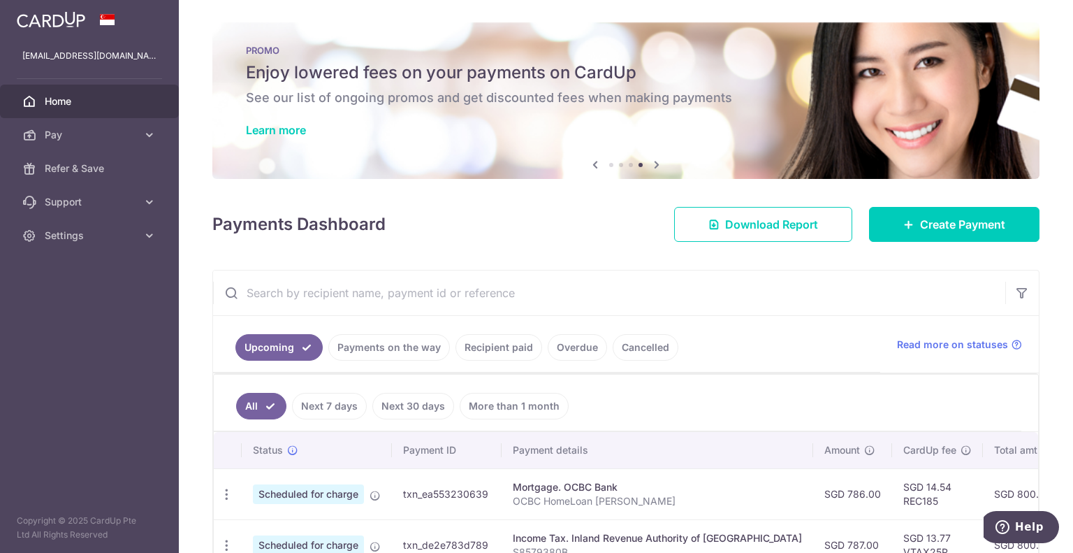
scroll to position [70, 0]
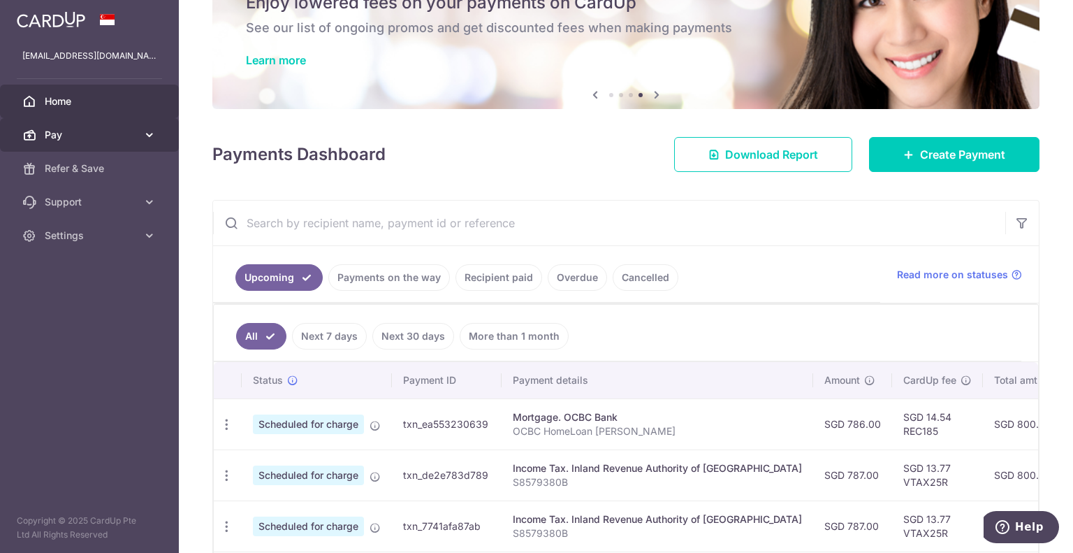
click at [54, 135] on span "Pay" at bounding box center [91, 135] width 92 height 14
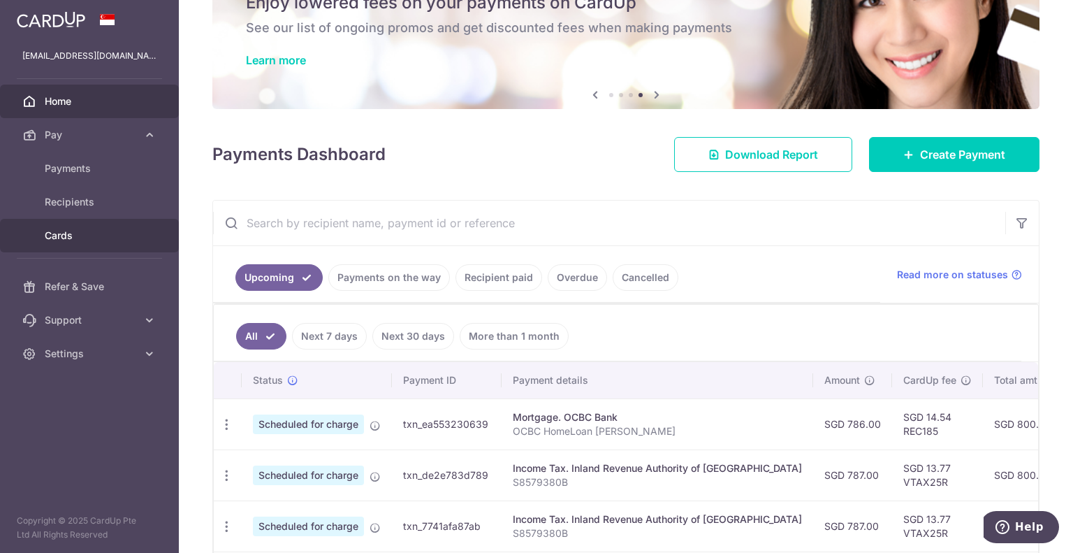
click at [70, 234] on span "Cards" at bounding box center [91, 236] width 92 height 14
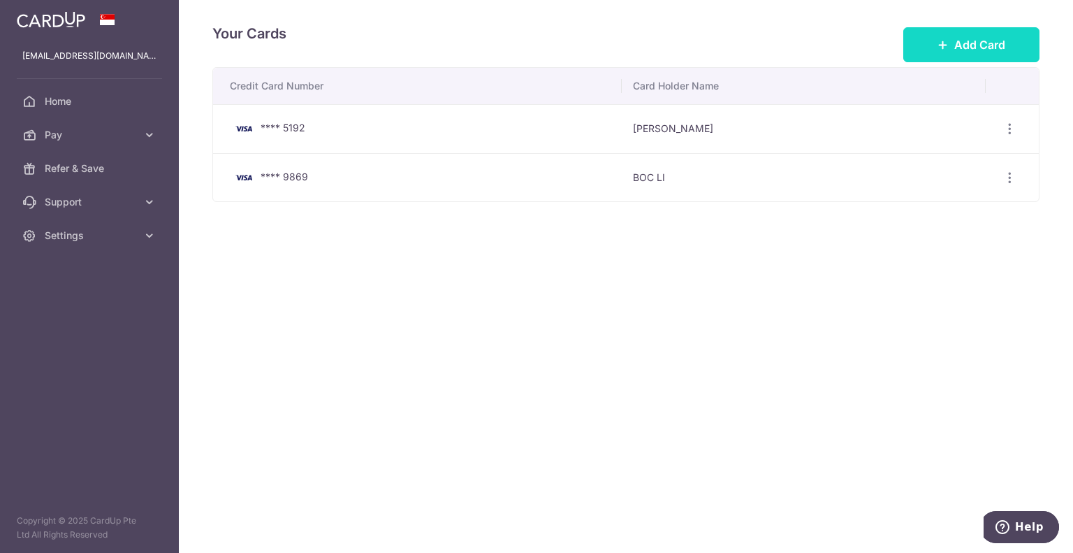
click at [939, 48] on icon at bounding box center [943, 44] width 11 height 11
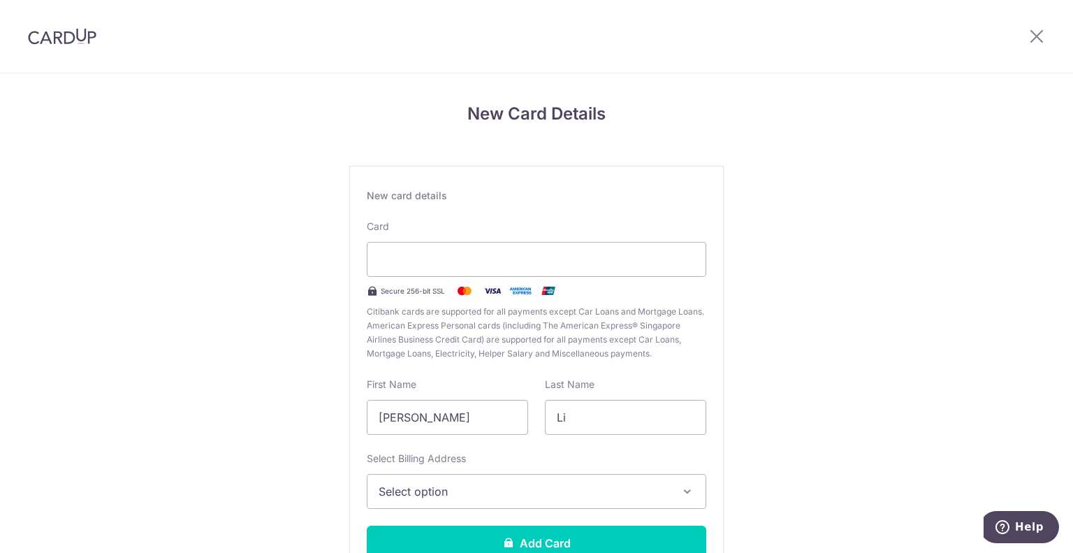
click at [883, 361] on div "New Card Details New card details Card Secure 256-bit SSL Citibank cards are su…" at bounding box center [536, 366] width 1073 height 587
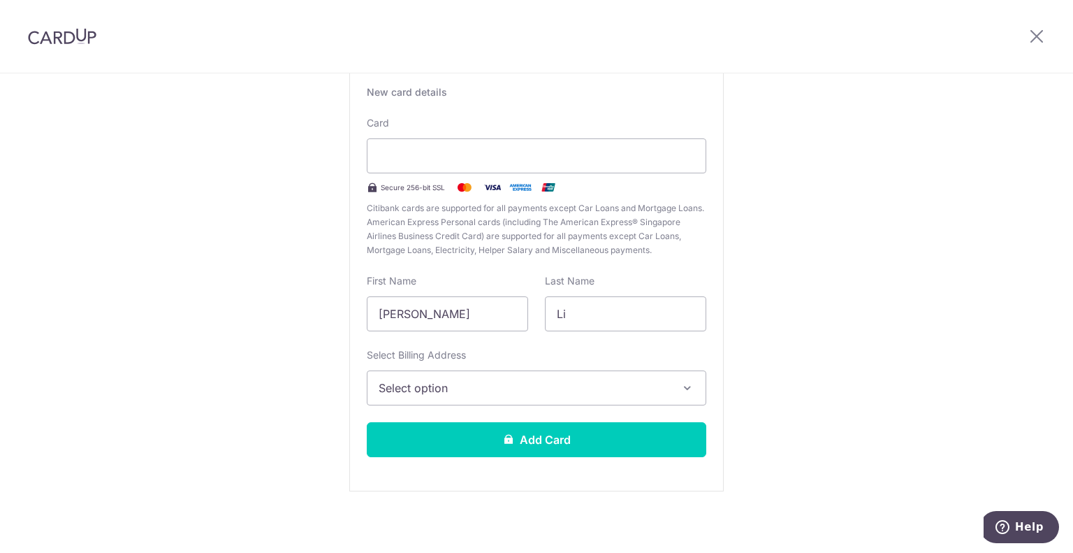
scroll to position [106, 0]
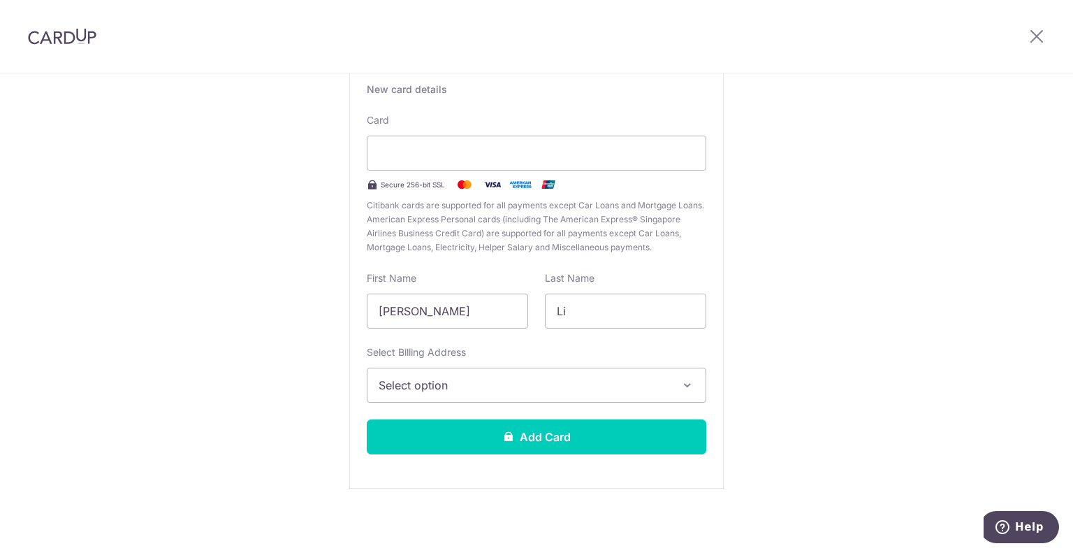
click at [665, 388] on span "Select option" at bounding box center [524, 385] width 291 height 17
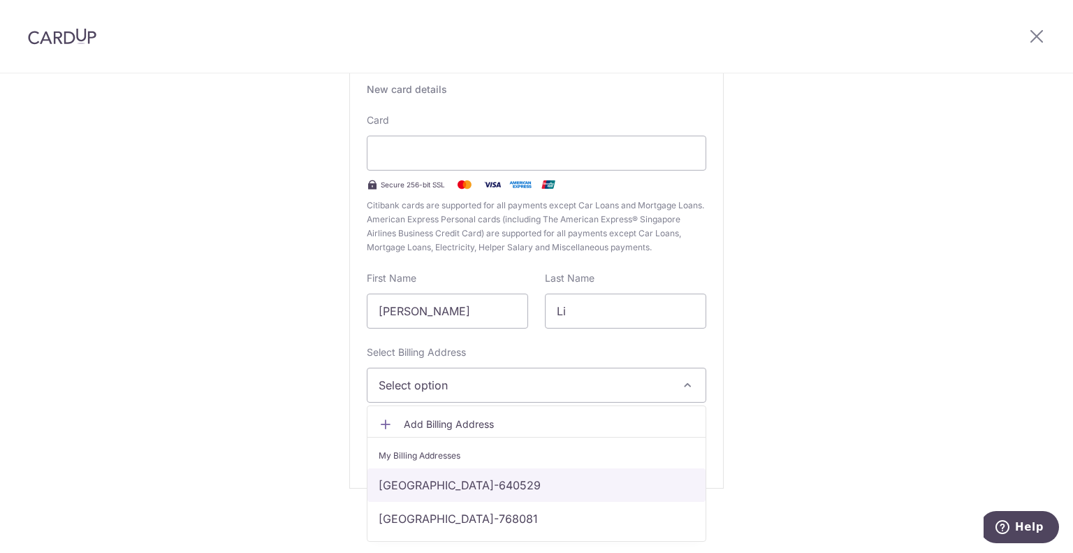
click at [600, 486] on link "[GEOGRAPHIC_DATA]-640529" at bounding box center [537, 485] width 338 height 34
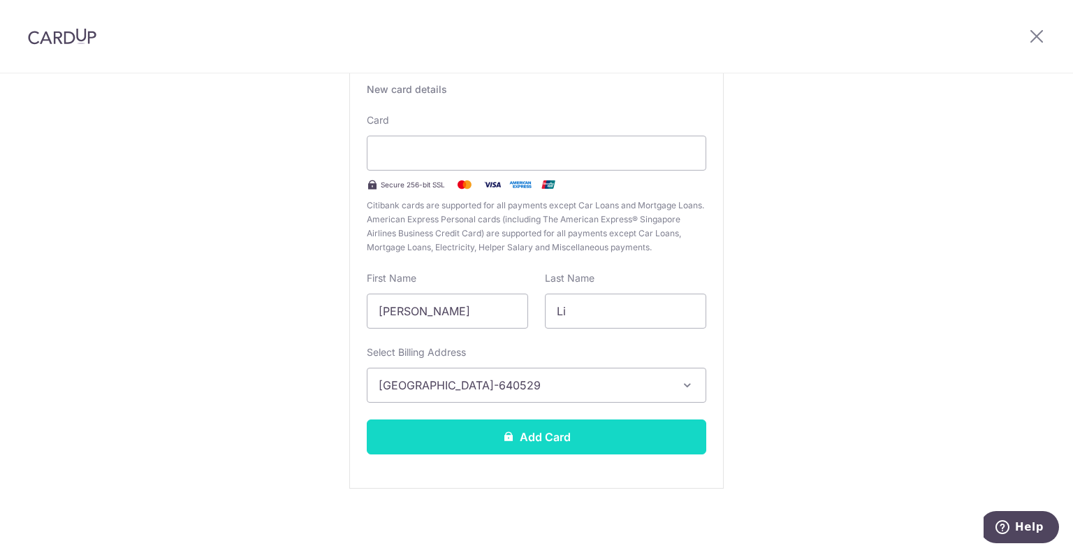
click at [612, 442] on button "Add Card" at bounding box center [537, 436] width 340 height 35
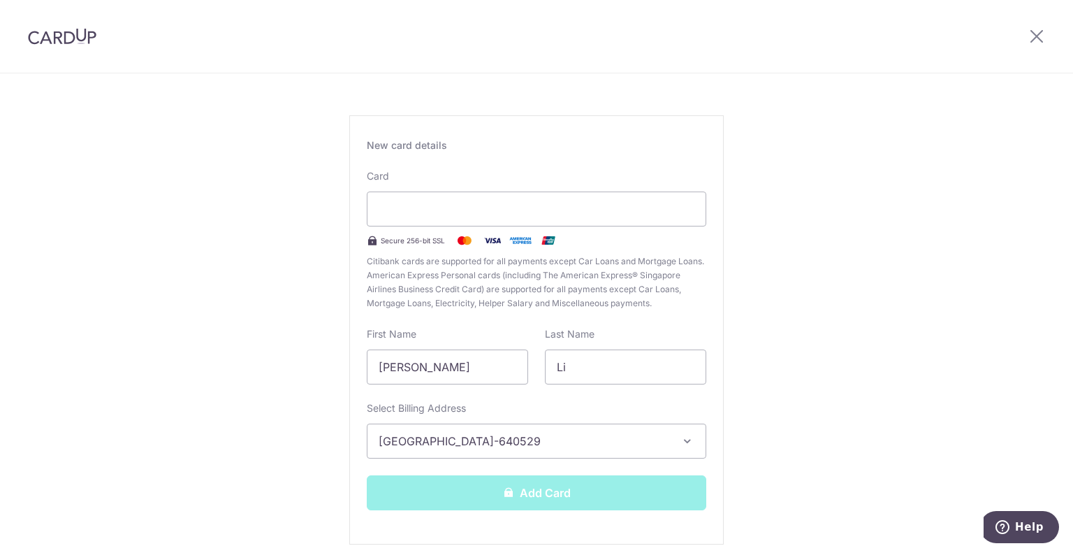
scroll to position [0, 0]
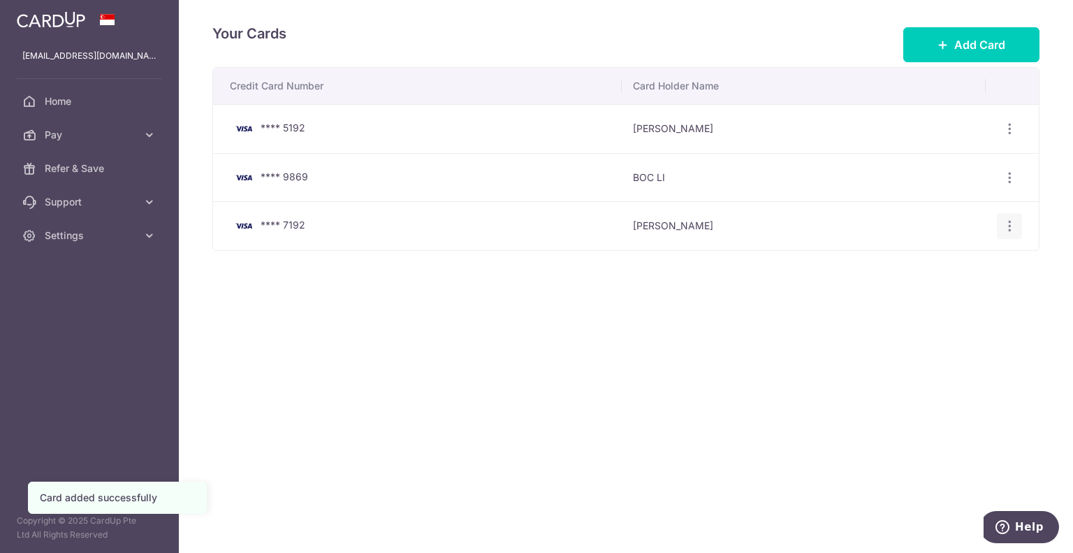
click at [1007, 136] on icon "button" at bounding box center [1010, 129] width 15 height 15
click at [945, 263] on span "View/Edit" at bounding box center [962, 264] width 95 height 17
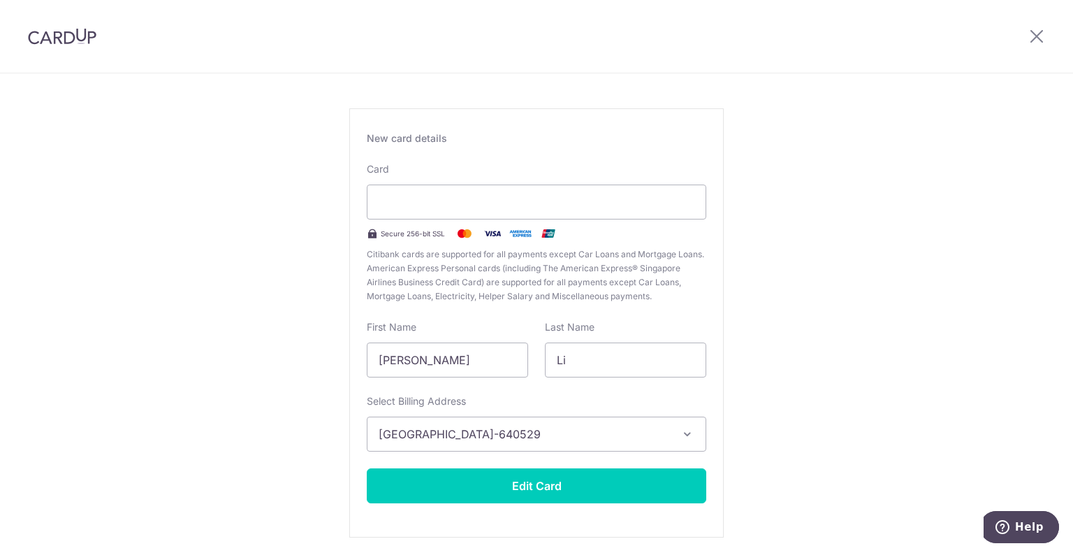
scroll to position [106, 0]
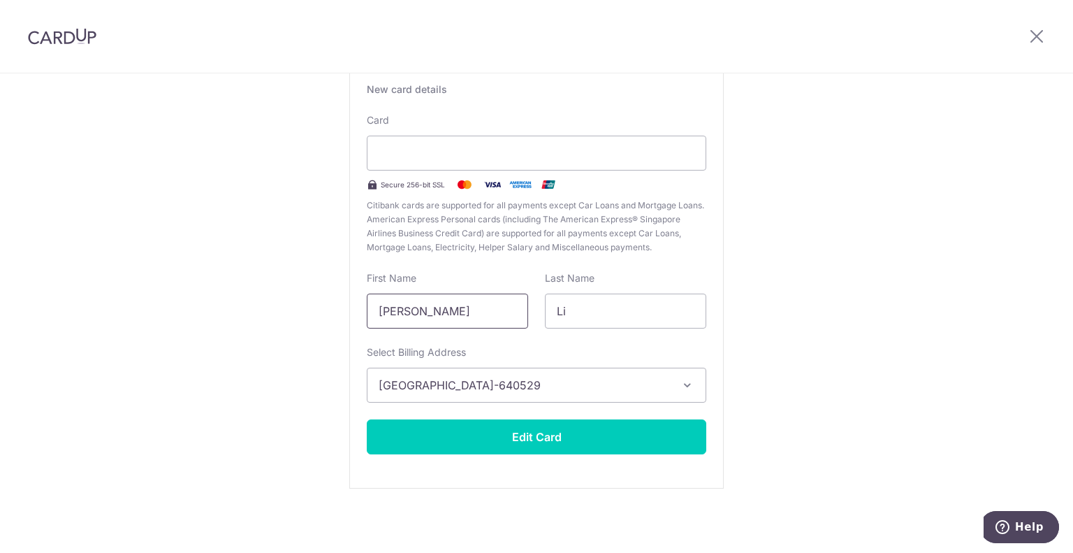
drag, startPoint x: 450, startPoint y: 312, endPoint x: 333, endPoint y: 312, distance: 117.4
click at [333, 312] on div "Edit card ending with 7192 New card details Card Secure 256-bit SSL Citibank ca…" at bounding box center [536, 260] width 1073 height 587
drag, startPoint x: 593, startPoint y: 311, endPoint x: 542, endPoint y: 301, distance: 51.9
click at [545, 301] on input "Li" at bounding box center [625, 310] width 161 height 35
drag, startPoint x: 430, startPoint y: 314, endPoint x: 349, endPoint y: 310, distance: 81.2
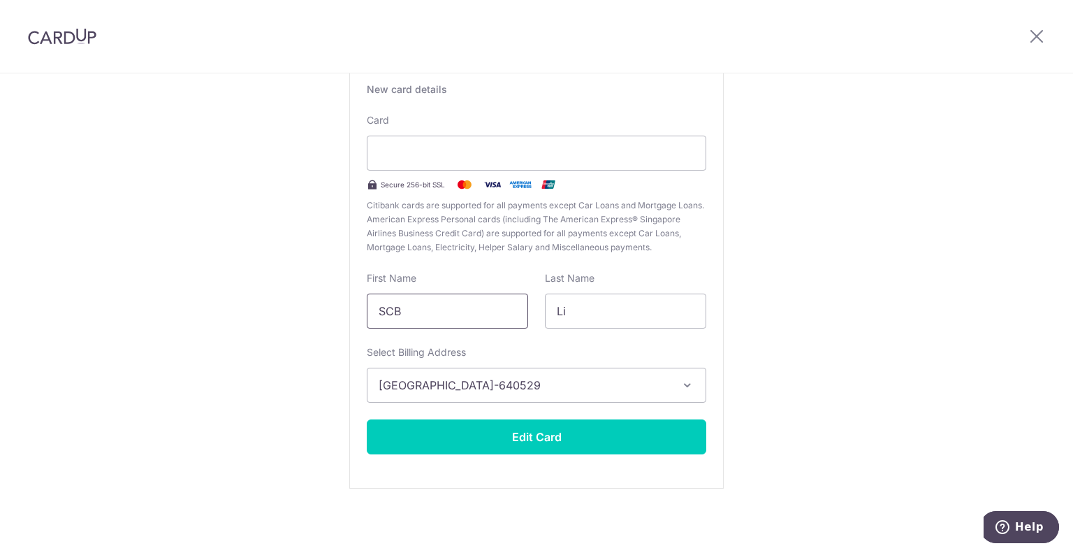
click at [349, 310] on div "New card details Card Secure 256-bit SSL Citibank cards are supported for all p…" at bounding box center [536, 273] width 375 height 429
type input "E"
type input "SCB"
type input "Eric"
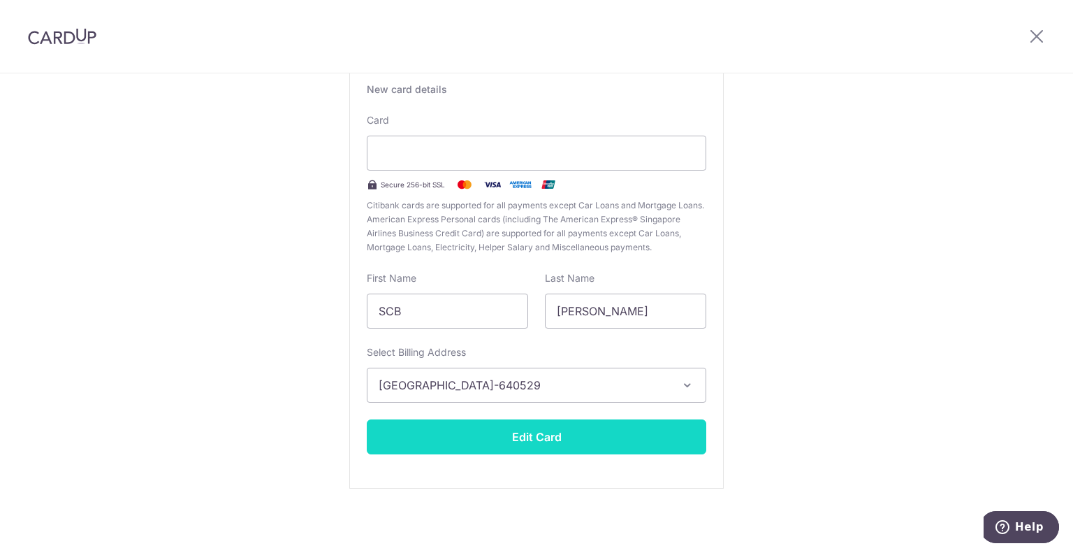
click at [566, 440] on button "Edit Card" at bounding box center [537, 436] width 340 height 35
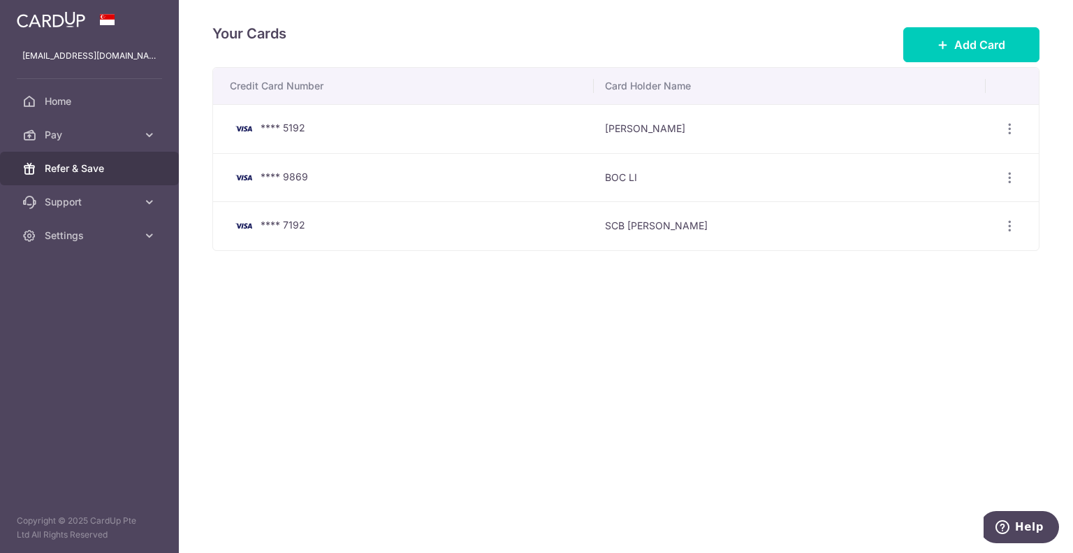
click at [70, 162] on span "Refer & Save" at bounding box center [91, 168] width 92 height 14
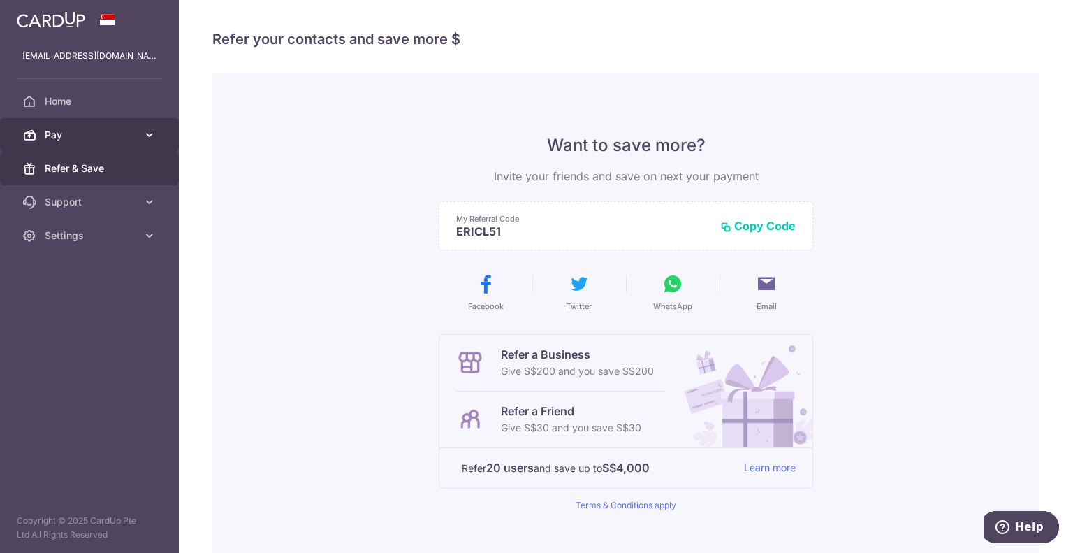
click at [58, 128] on span "Pay" at bounding box center [91, 135] width 92 height 14
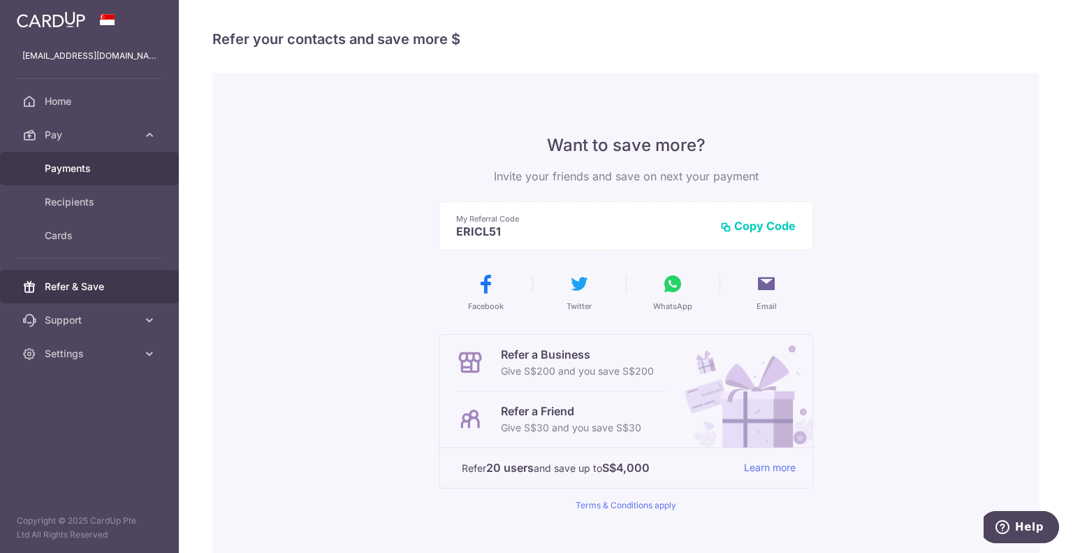
click at [76, 169] on span "Payments" at bounding box center [91, 168] width 92 height 14
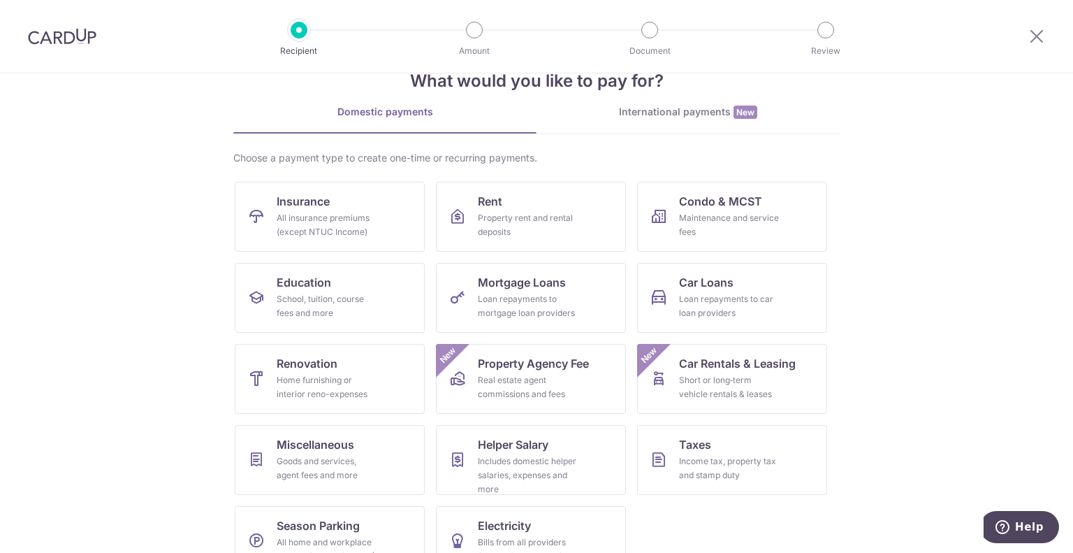
scroll to position [70, 0]
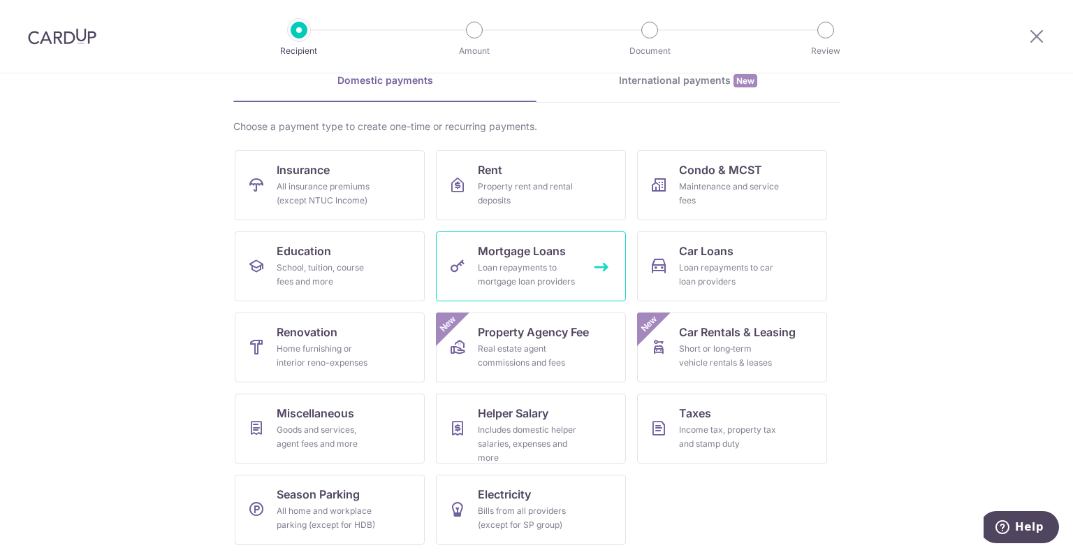
click at [549, 280] on div "Loan repayments to mortgage loan providers" at bounding box center [528, 275] width 101 height 28
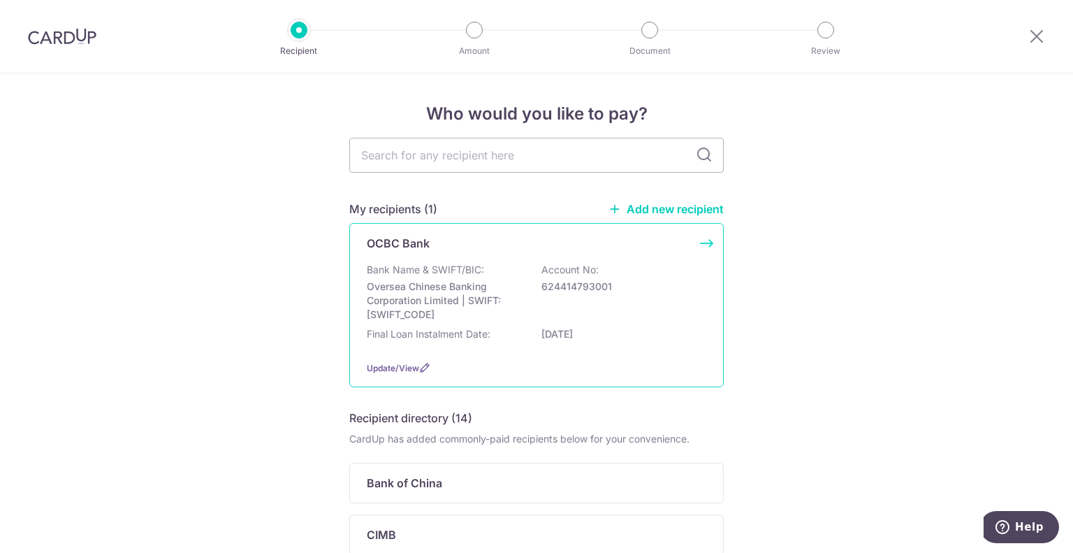
click at [488, 293] on p "Oversea Chinese Banking Corporation Limited | SWIFT: [SWIFT_CODE]" at bounding box center [445, 301] width 157 height 42
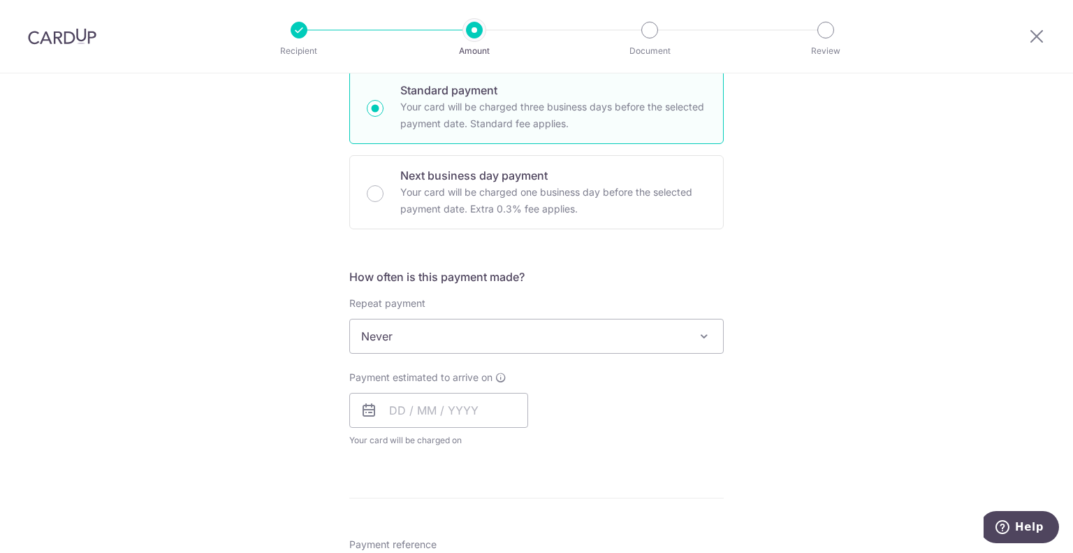
scroll to position [349, 0]
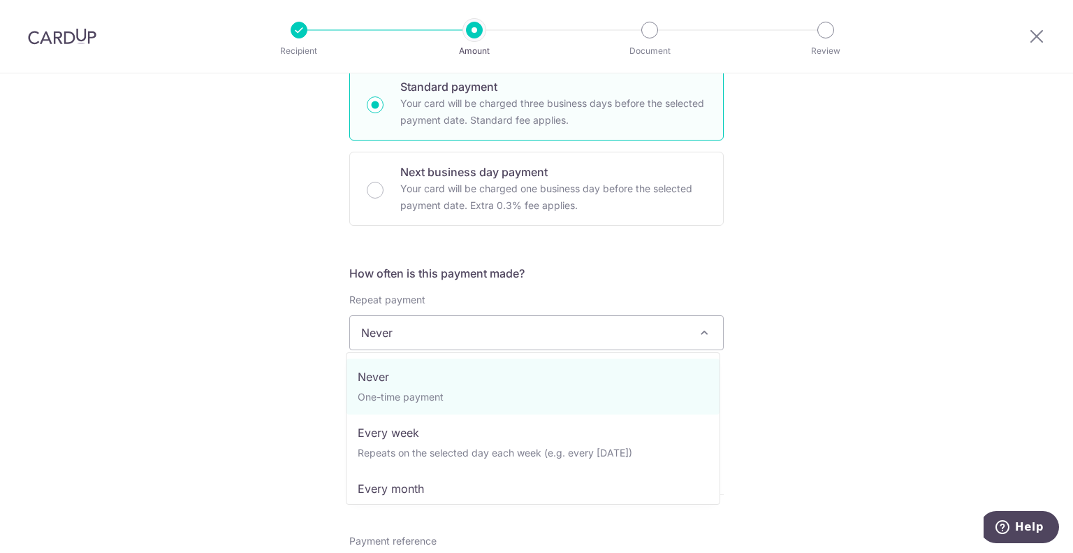
click at [572, 338] on span "Never" at bounding box center [536, 333] width 373 height 34
select select "3"
type input "30/06/2026"
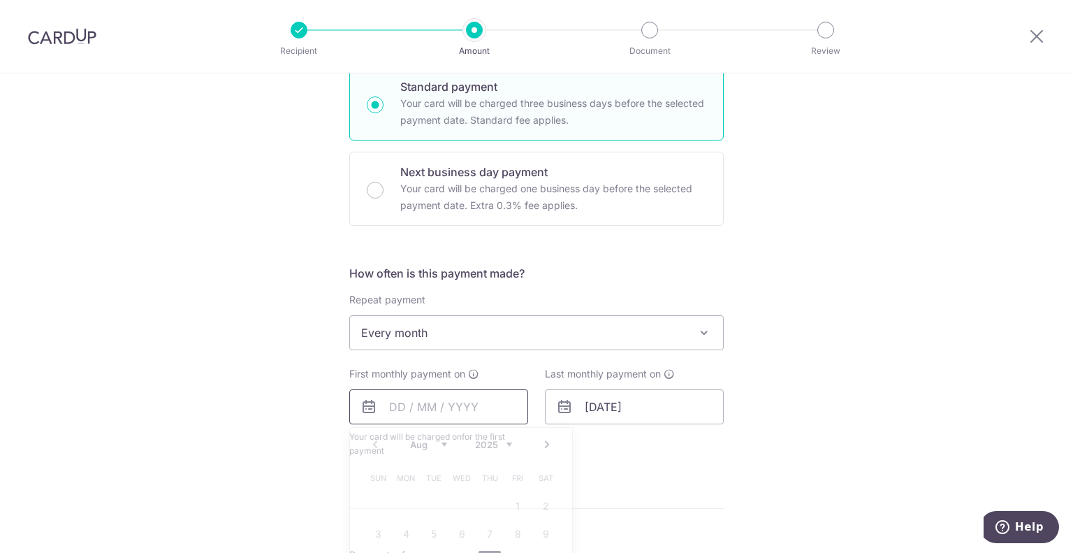
click at [505, 410] on input "text" at bounding box center [438, 406] width 179 height 35
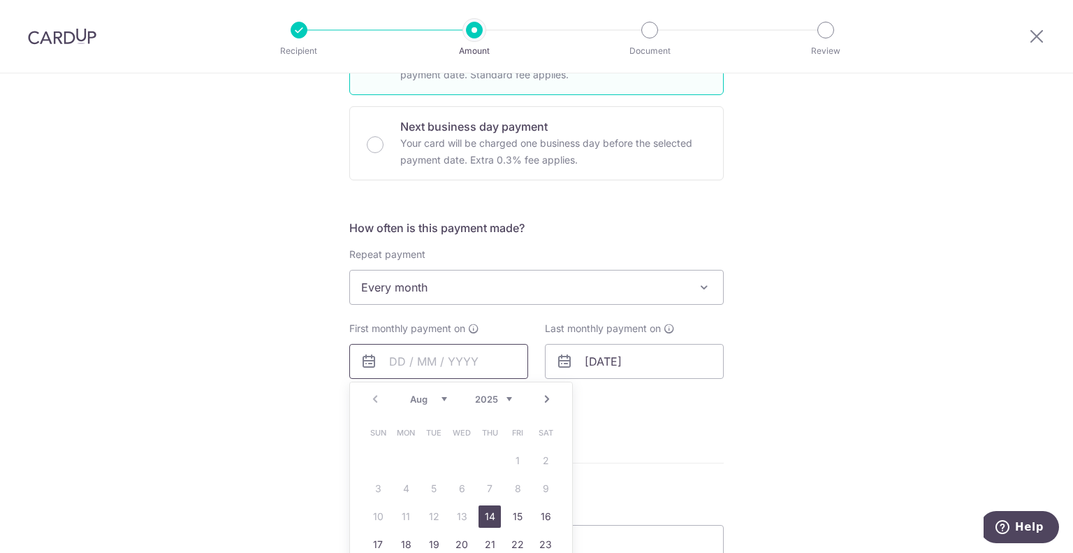
scroll to position [419, 0]
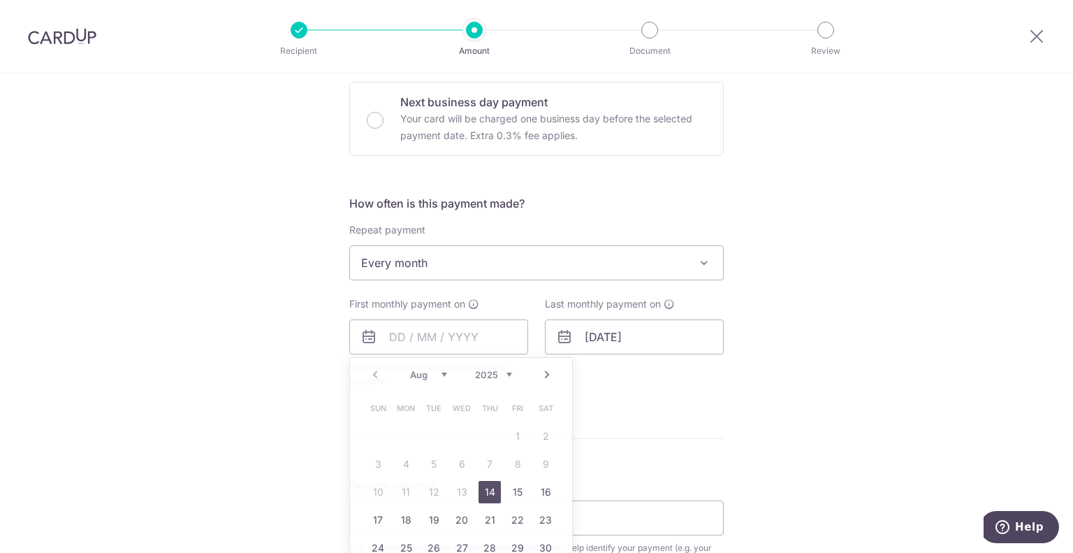
click at [768, 400] on div "Tell us more about your payment Enter payment amount SGD Select Card Select opt…" at bounding box center [536, 293] width 1073 height 1278
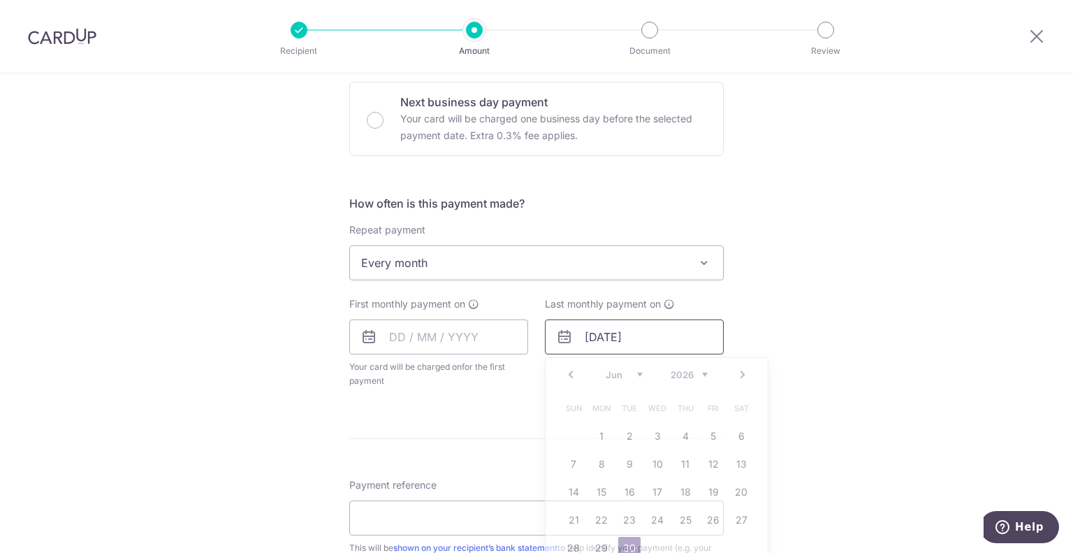
click at [686, 334] on input "30/06/2026" at bounding box center [634, 336] width 179 height 35
click at [477, 335] on input "text" at bounding box center [438, 336] width 179 height 35
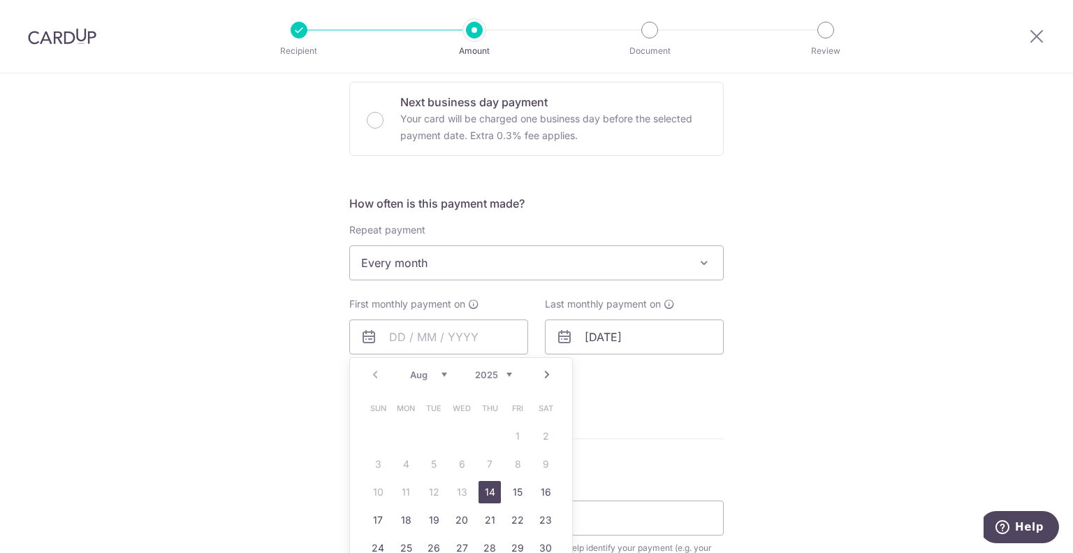
click at [486, 488] on link "14" at bounding box center [490, 492] width 22 height 22
type input "[DATE]"
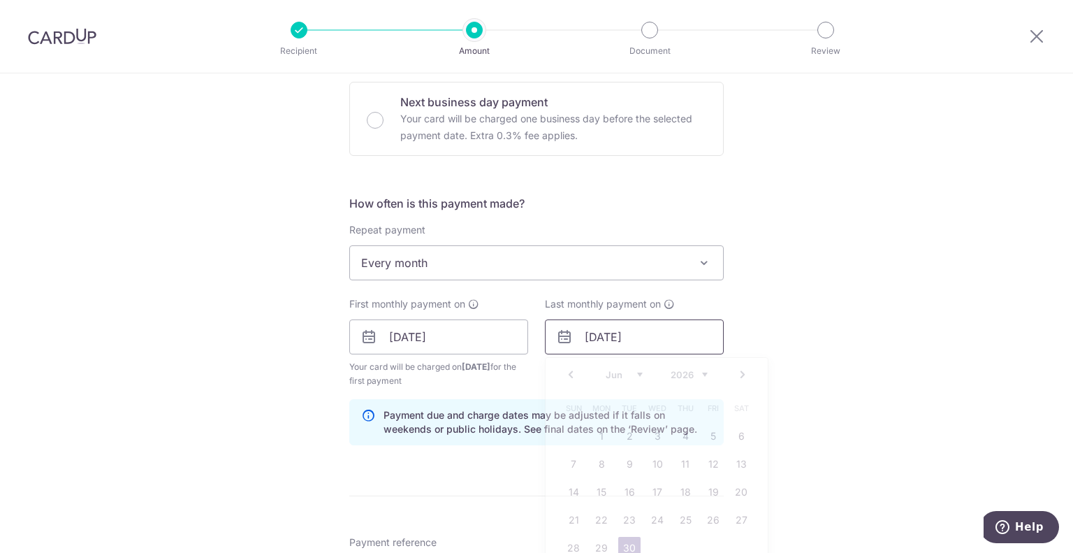
click at [665, 338] on input "30/06/2026" at bounding box center [634, 336] width 179 height 35
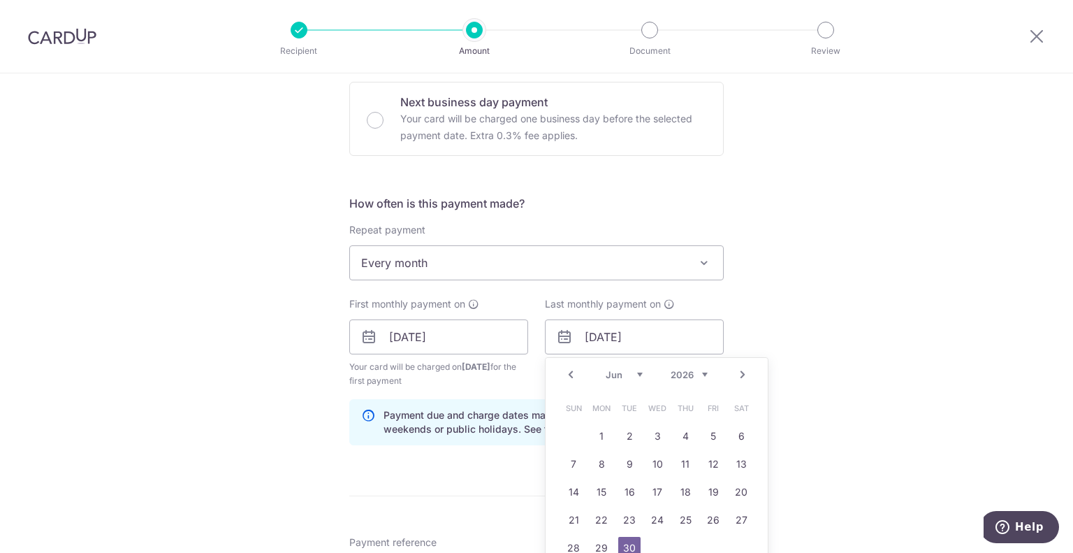
click at [607, 371] on select "Jan Feb Mar Apr May Jun Jul Aug Sep Oct Nov Dec" at bounding box center [624, 374] width 37 height 11
click at [662, 493] on link "14" at bounding box center [657, 492] width 22 height 22
type input "14/01/2026"
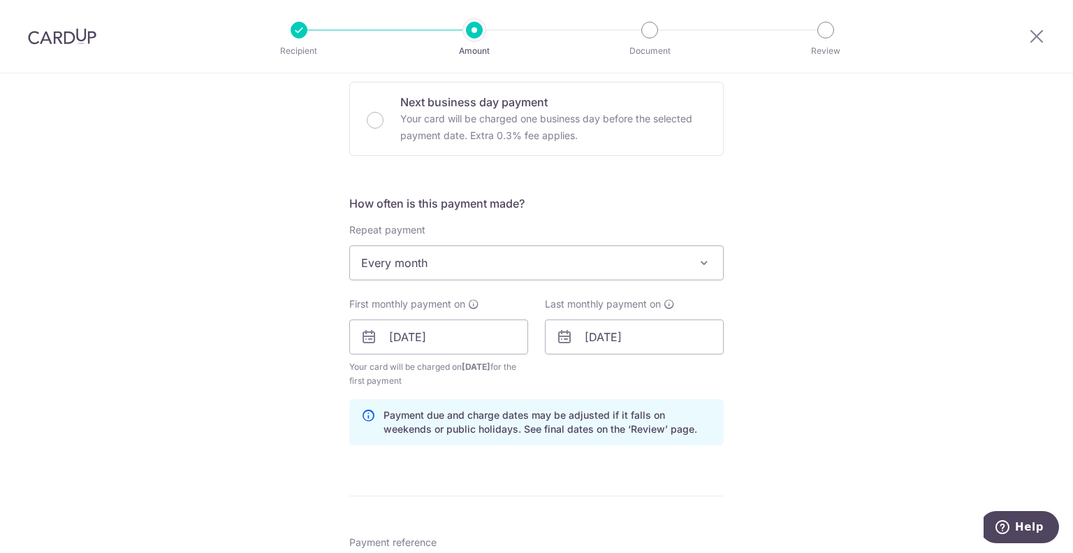
click at [799, 374] on div "Tell us more about your payment Enter payment amount SGD Select Card Select opt…" at bounding box center [536, 321] width 1073 height 1335
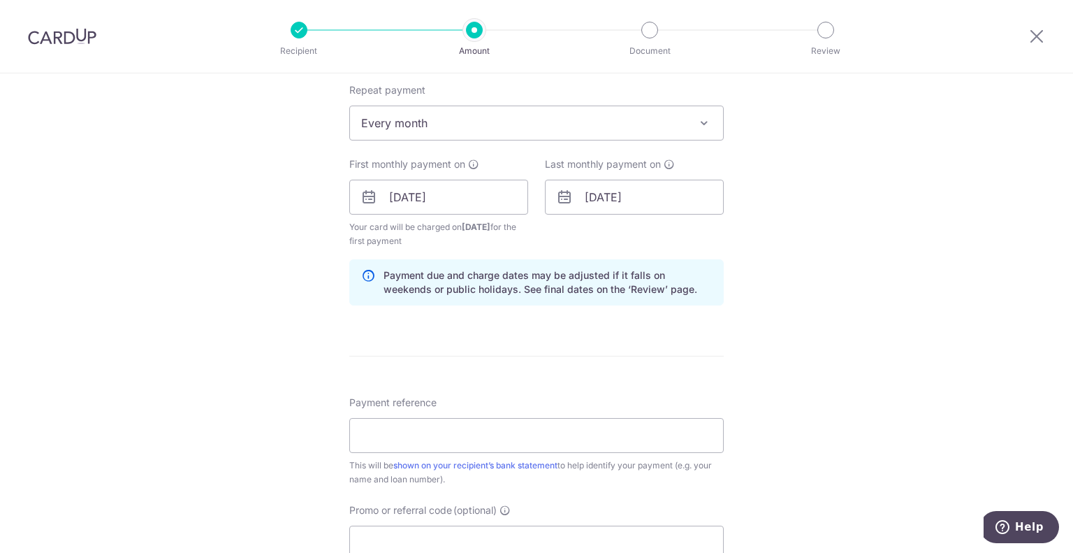
scroll to position [699, 0]
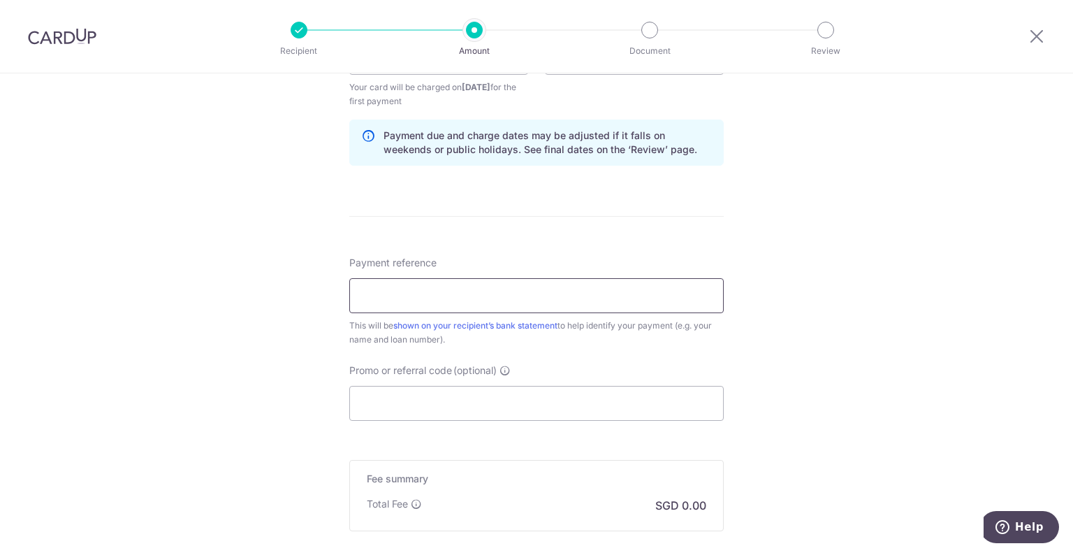
click at [478, 296] on input "Payment reference" at bounding box center [536, 295] width 375 height 35
type input "OCBC HomeLoan [PERSON_NAME]"
click at [437, 402] on input "Promo or referral code (optional)" at bounding box center [536, 403] width 375 height 35
paste input "3HOME25R"
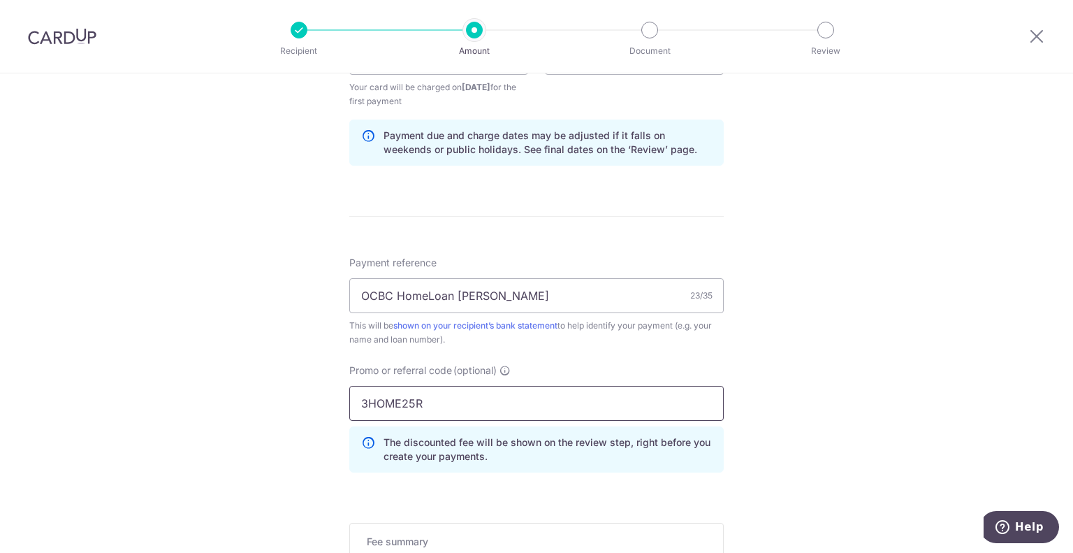
type input "3HOME25R"
click at [265, 431] on div "Tell us more about your payment Enter payment amount SGD Select Card Select opt…" at bounding box center [536, 74] width 1073 height 1398
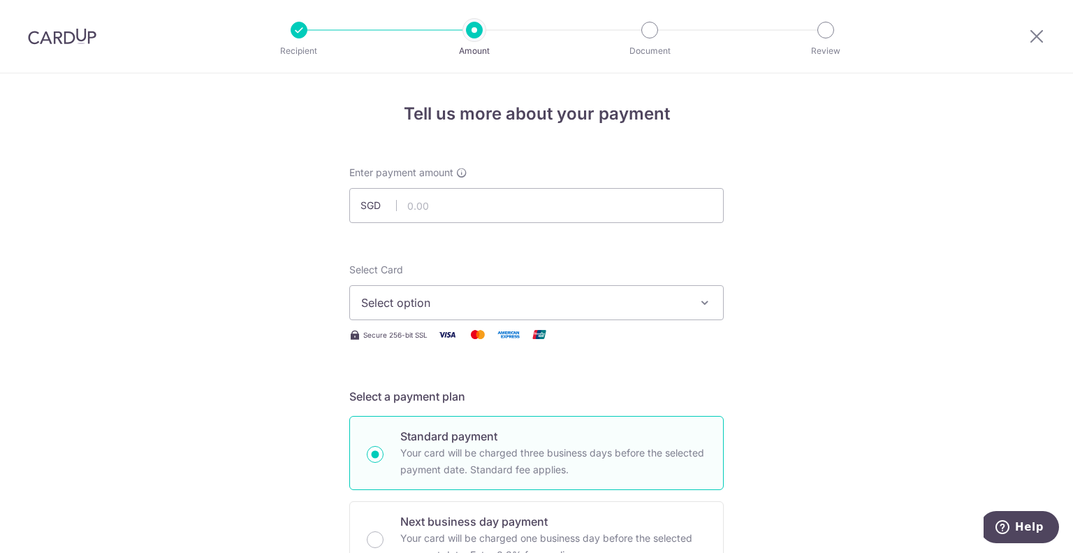
scroll to position [0, 0]
click at [393, 312] on button "Select option" at bounding box center [536, 302] width 375 height 35
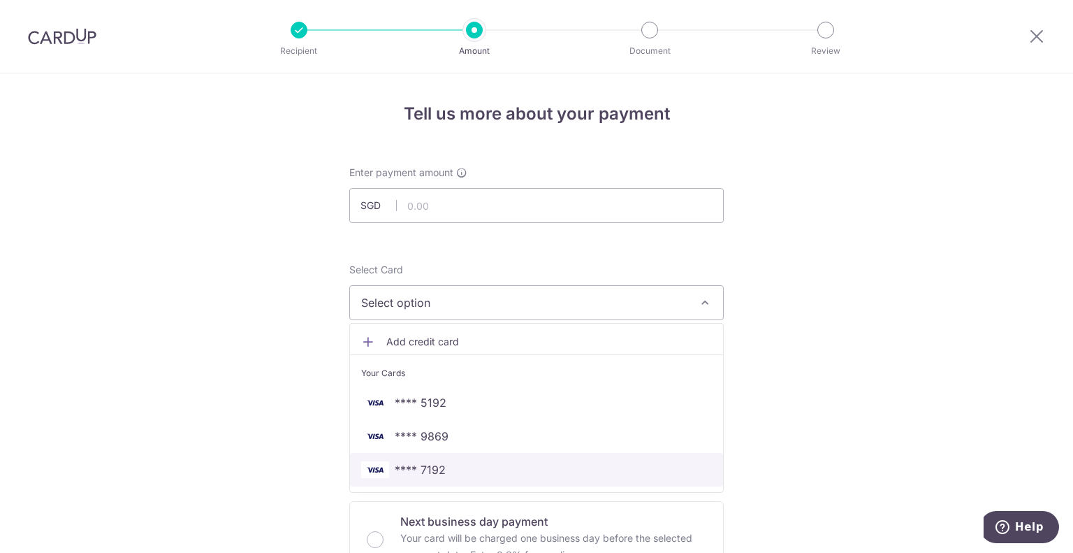
click at [449, 467] on span "**** 7192" at bounding box center [536, 469] width 351 height 17
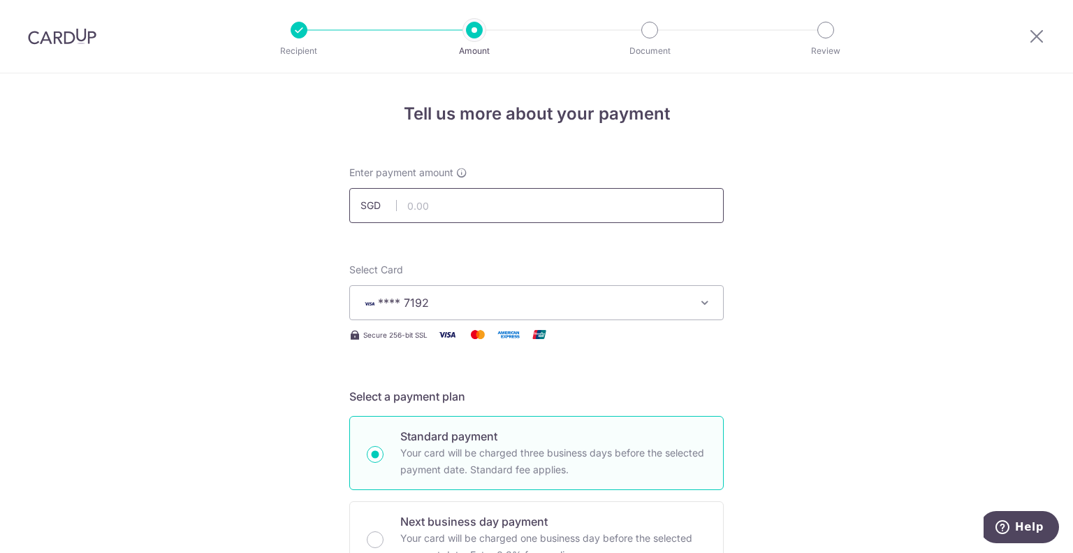
click at [453, 210] on input "text" at bounding box center [536, 205] width 375 height 35
click at [570, 210] on input "text" at bounding box center [536, 205] width 375 height 35
type input "1,965.00"
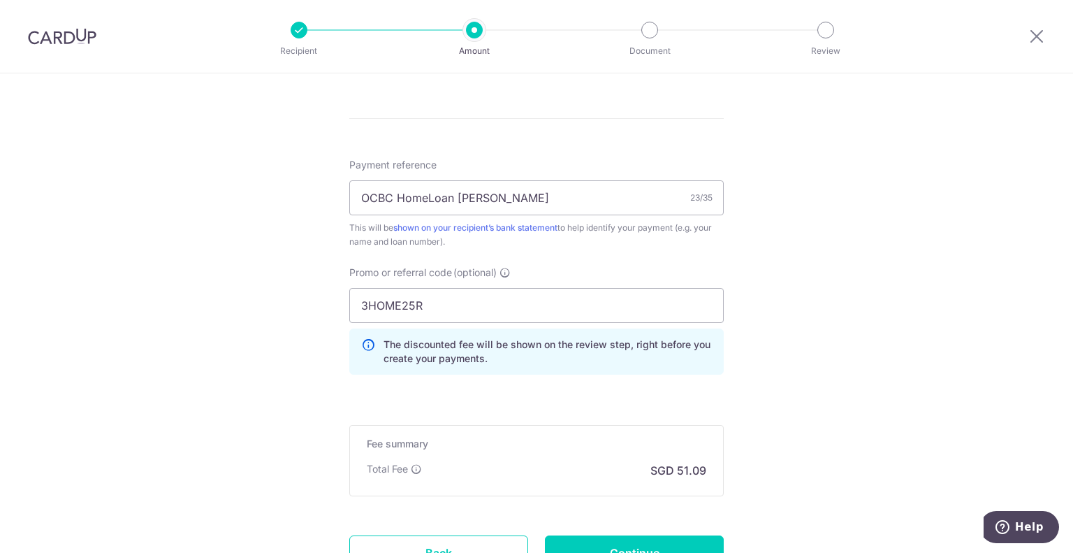
scroll to position [908, 0]
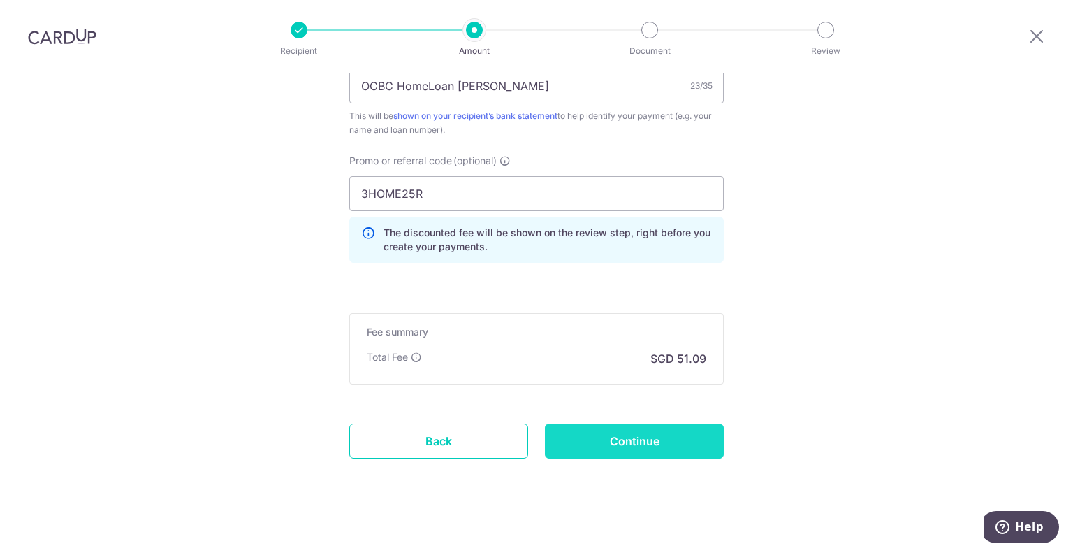
click at [690, 450] on input "Continue" at bounding box center [634, 440] width 179 height 35
type input "Create Schedule"
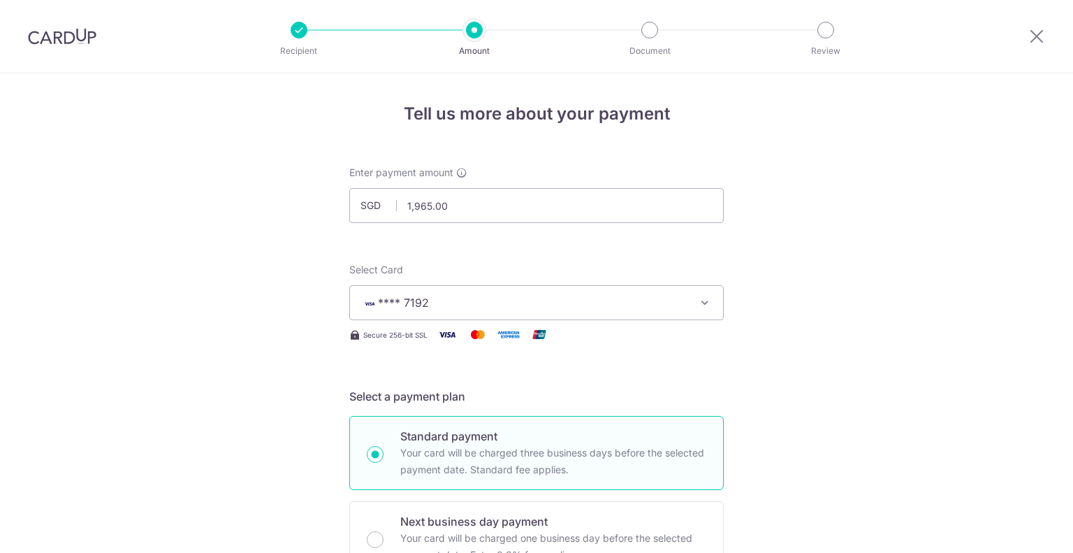
scroll to position [865, 0]
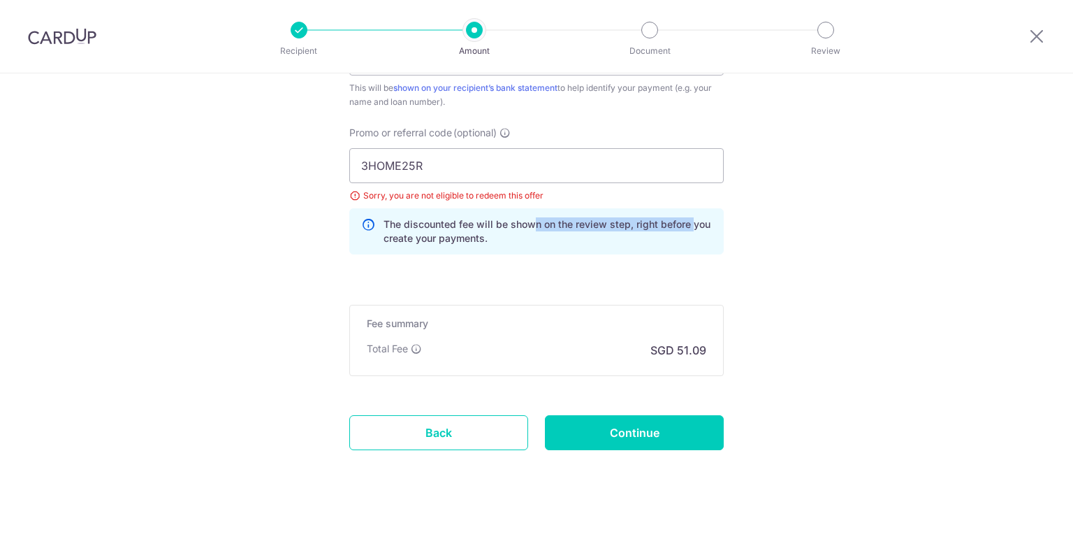
drag, startPoint x: 529, startPoint y: 222, endPoint x: 689, endPoint y: 222, distance: 160.0
click at [689, 222] on p "The discounted fee will be shown on the review step, right before you create yo…" at bounding box center [548, 231] width 328 height 28
click at [699, 242] on p "The discounted fee will be shown on the review step, right before you create yo…" at bounding box center [548, 231] width 328 height 28
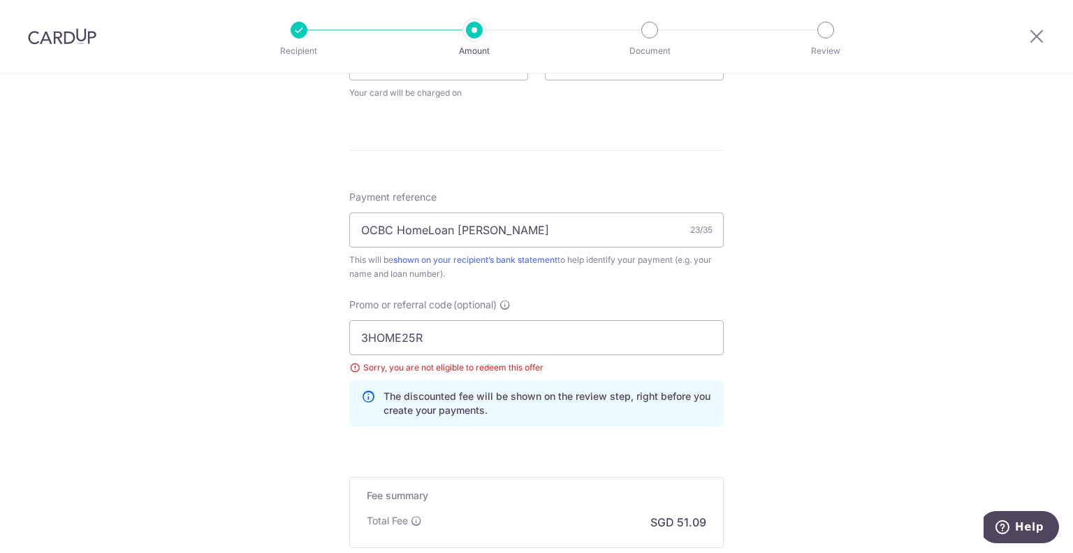
scroll to position [655, 0]
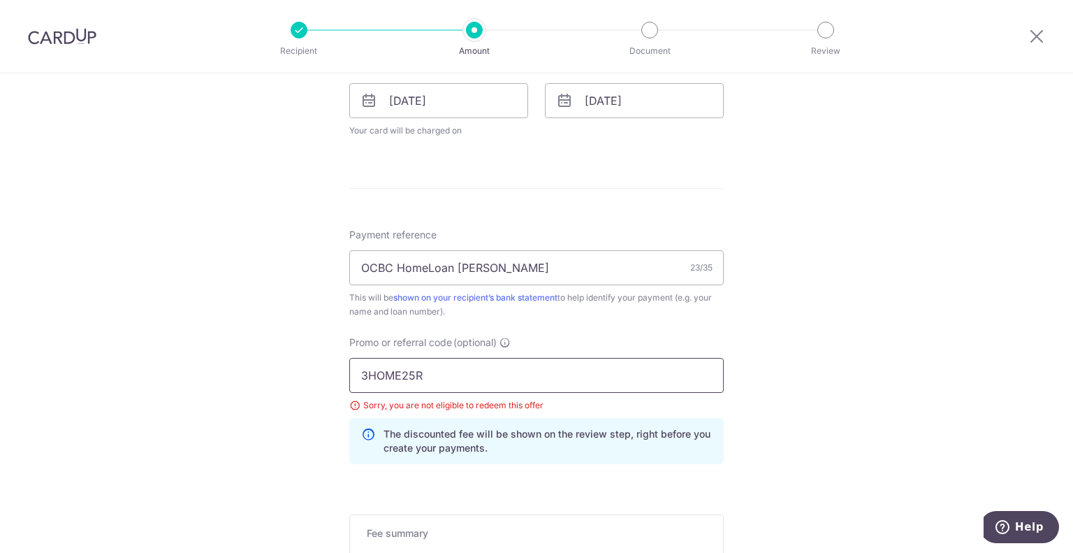
drag, startPoint x: 444, startPoint y: 370, endPoint x: 312, endPoint y: 370, distance: 132.1
click at [319, 370] on div "Tell us more about your payment Enter payment amount SGD 1,965.00 1965.00 Selec…" at bounding box center [536, 91] width 1073 height 1347
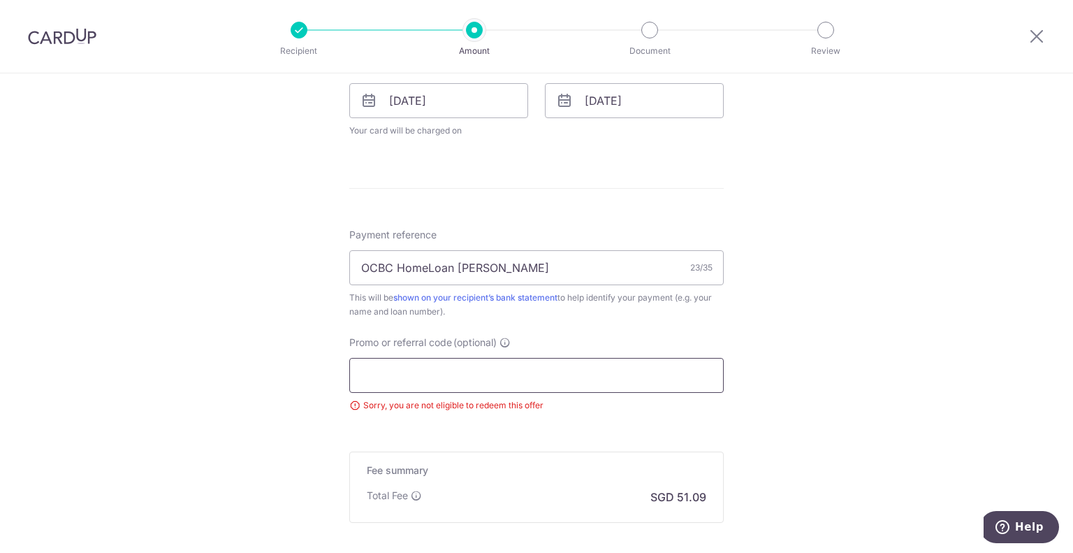
paste input "REC185"
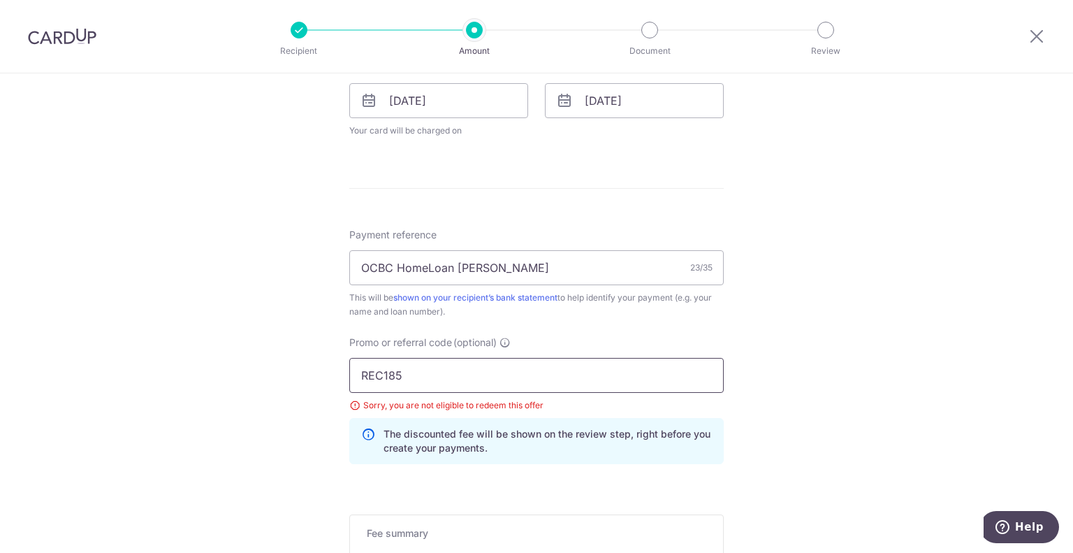
type input "REC185"
click at [802, 372] on div "Tell us more about your payment Enter payment amount SGD 1,965.00 1965.00 Selec…" at bounding box center [536, 91] width 1073 height 1347
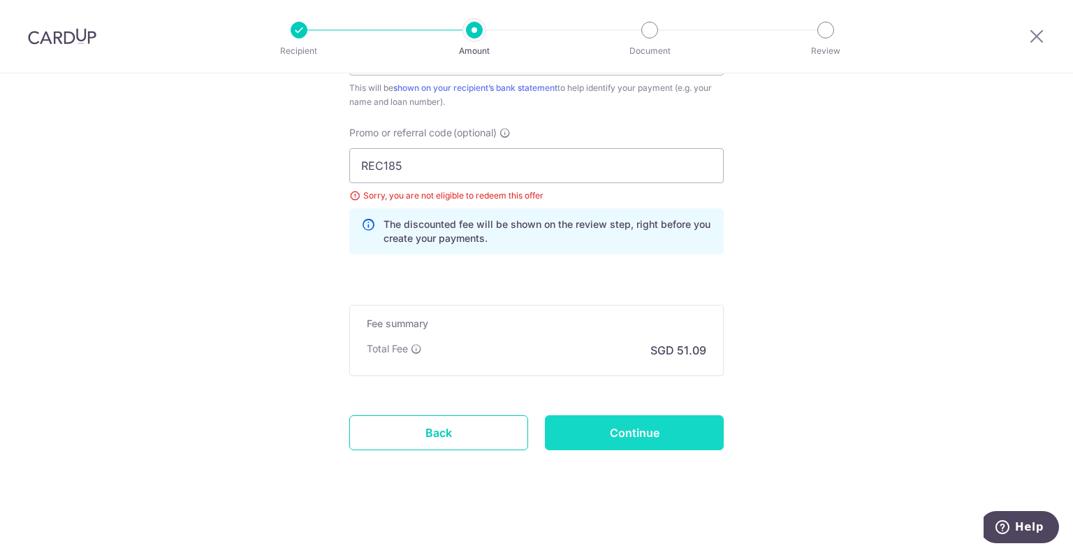
click at [688, 433] on input "Continue" at bounding box center [634, 432] width 179 height 35
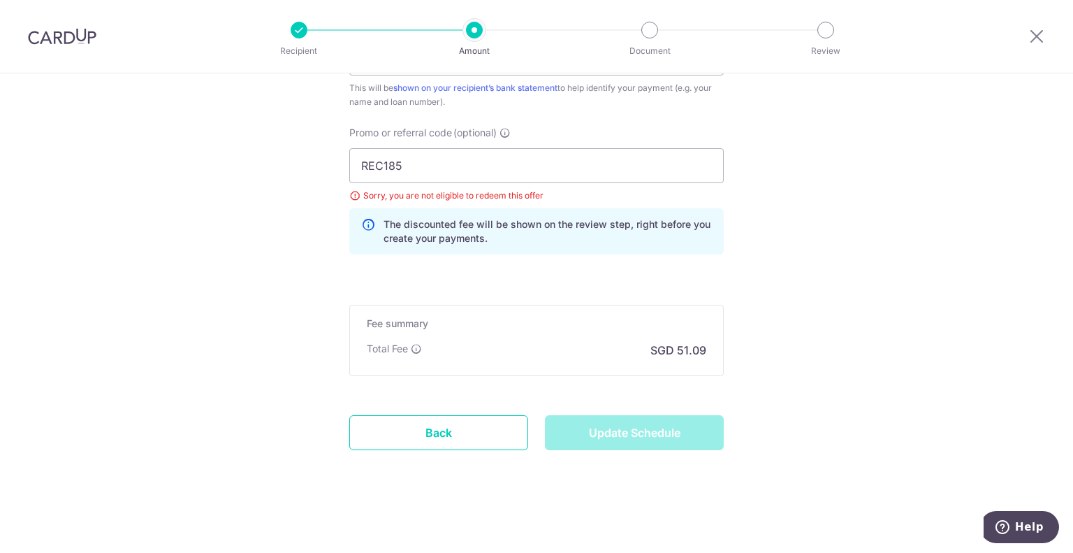
type input "Update Schedule"
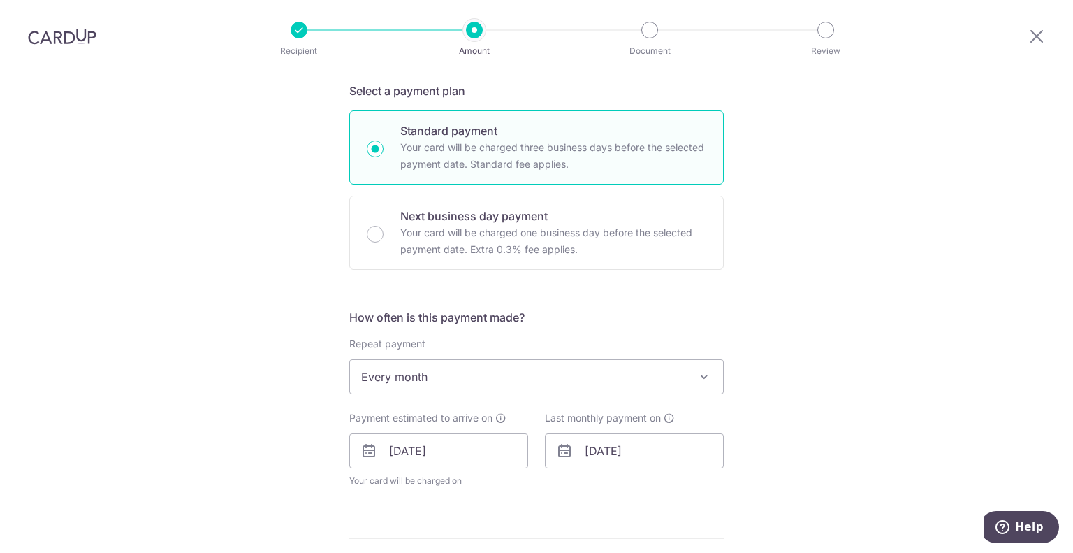
scroll to position [376, 0]
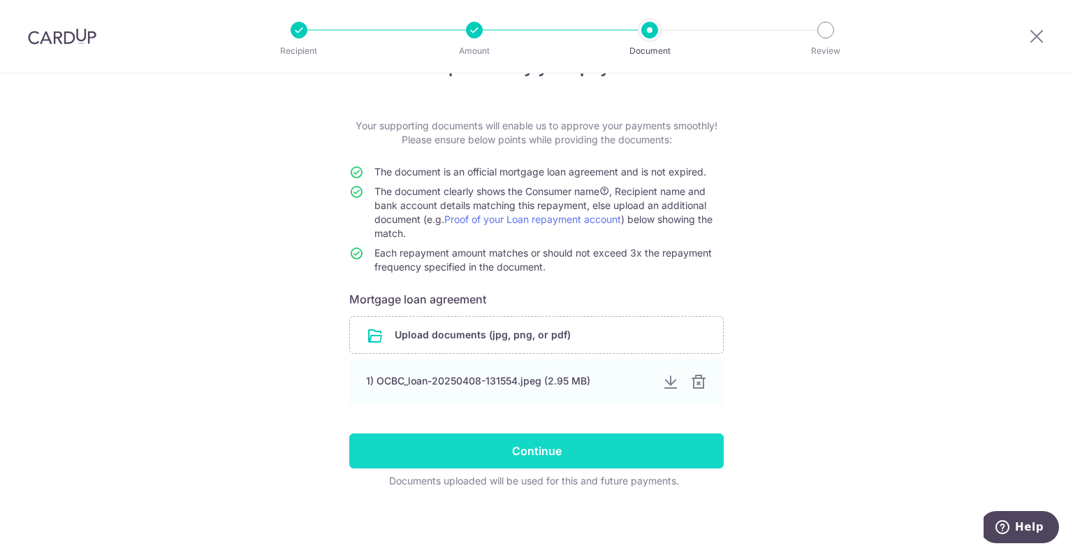
click at [632, 454] on input "Continue" at bounding box center [536, 450] width 375 height 35
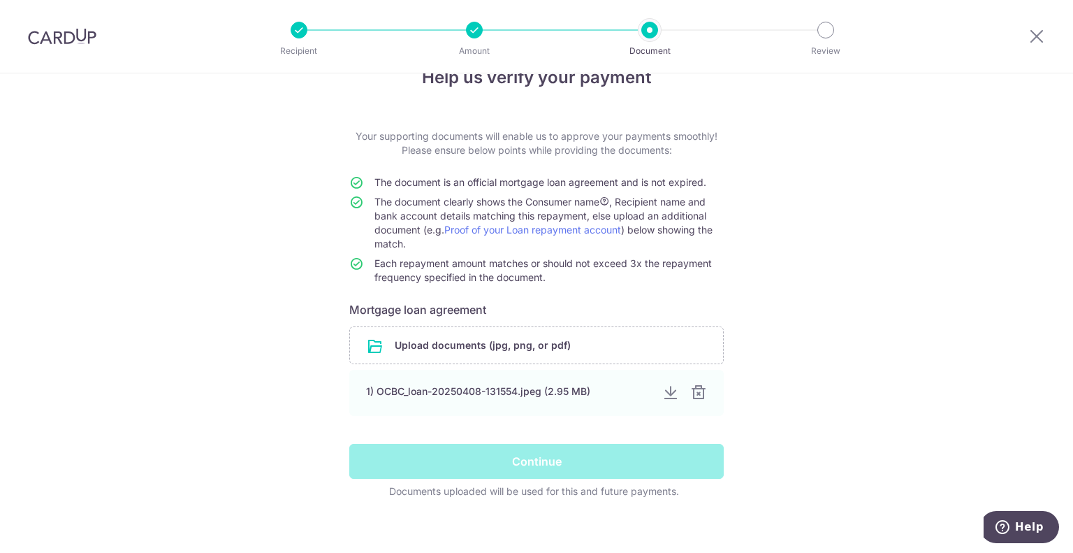
scroll to position [47, 0]
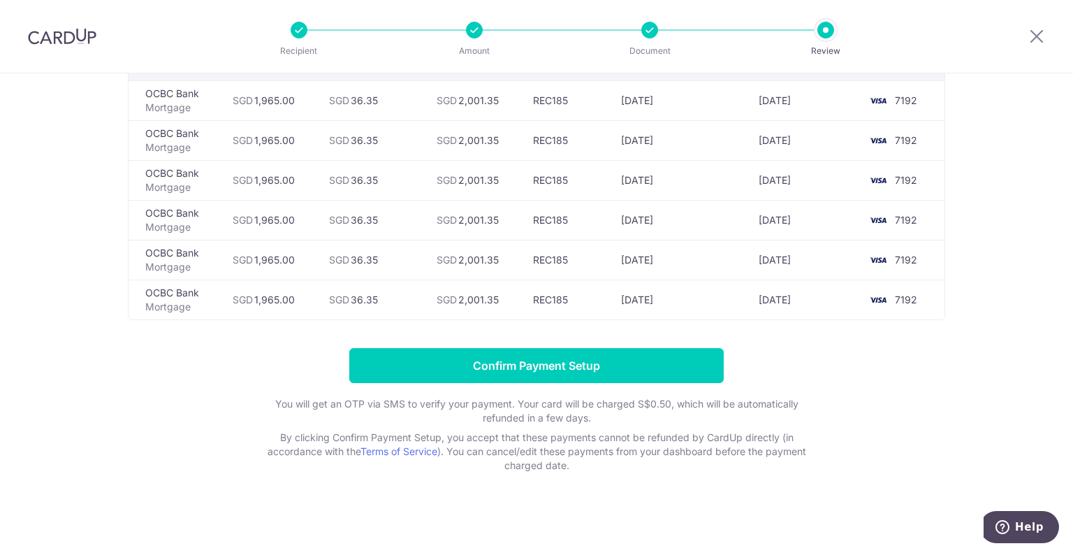
scroll to position [137, 0]
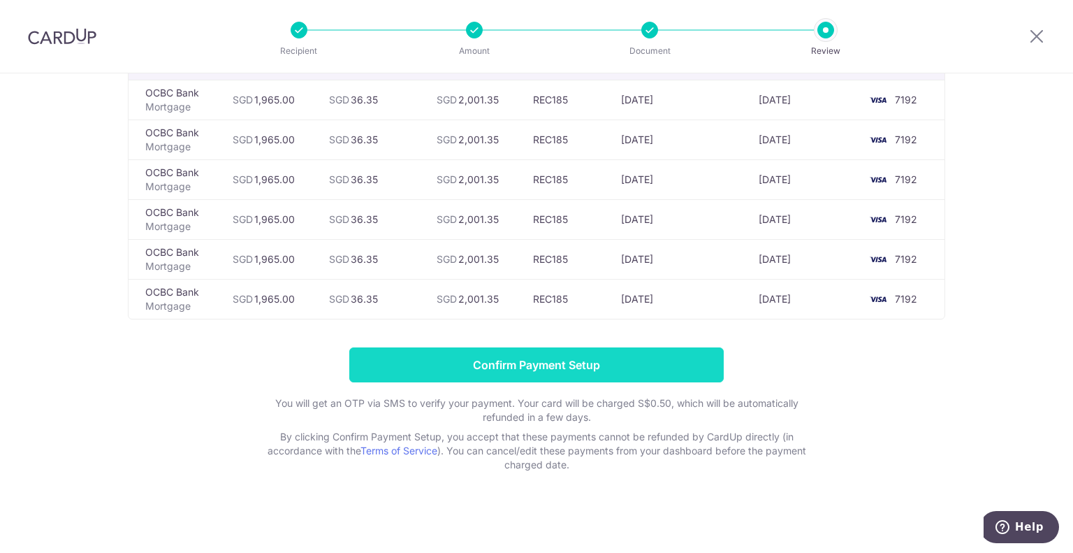
click at [593, 365] on input "Confirm Payment Setup" at bounding box center [536, 364] width 375 height 35
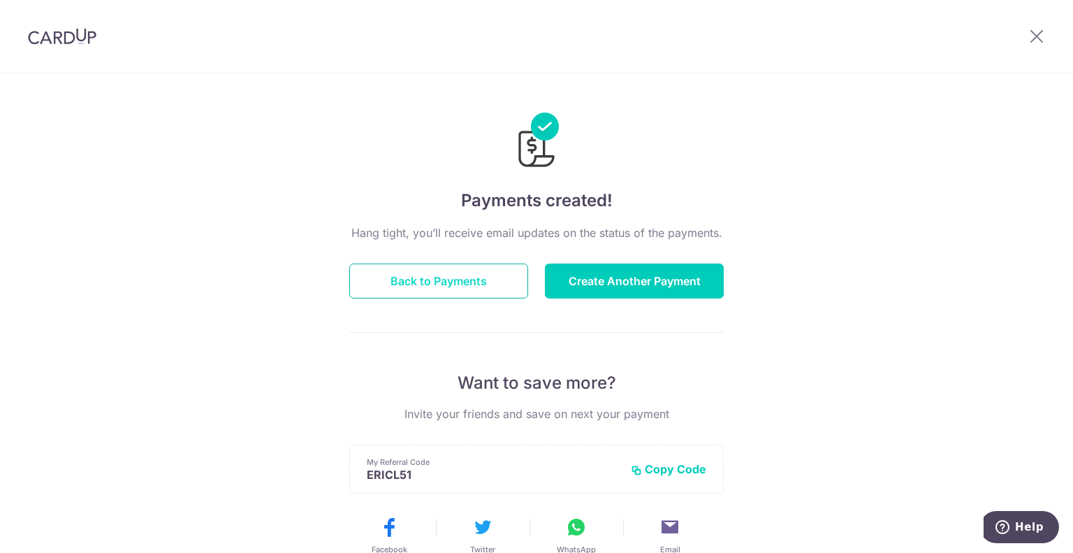
click at [467, 282] on button "Back to Payments" at bounding box center [438, 280] width 179 height 35
